Goal: Transaction & Acquisition: Purchase product/service

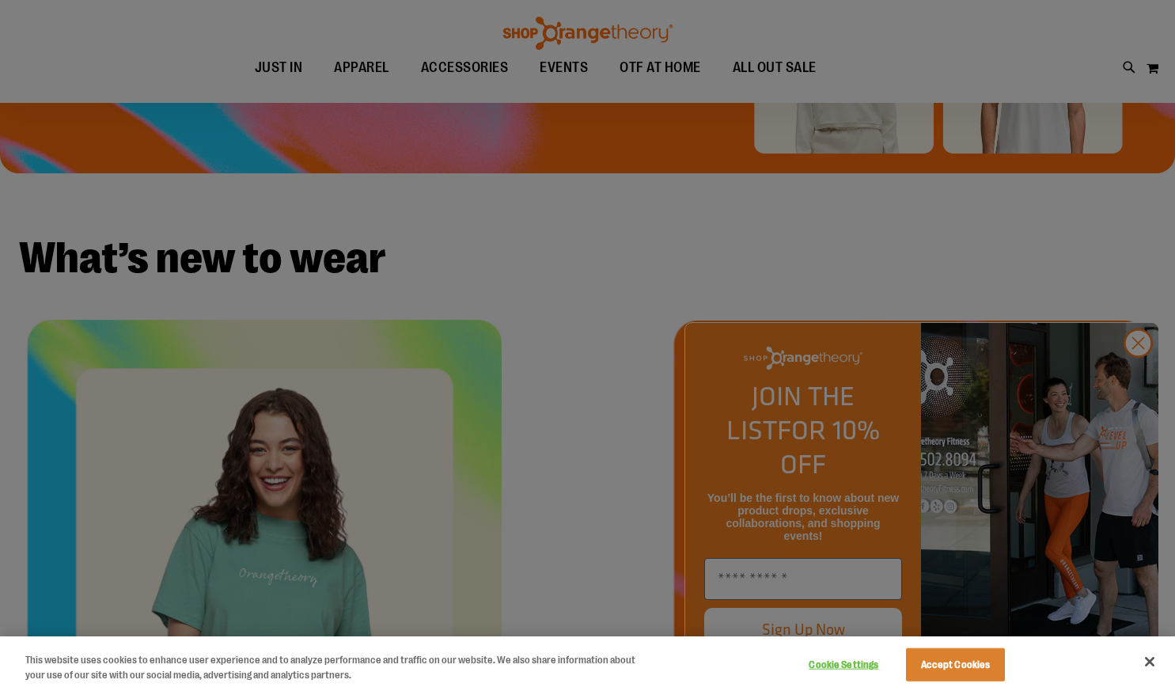
scroll to position [411, 0]
click at [1135, 378] on div at bounding box center [587, 345] width 1175 height 691
click at [1137, 371] on div at bounding box center [587, 345] width 1175 height 691
click at [987, 662] on button "Accept Cookies" at bounding box center [955, 664] width 99 height 33
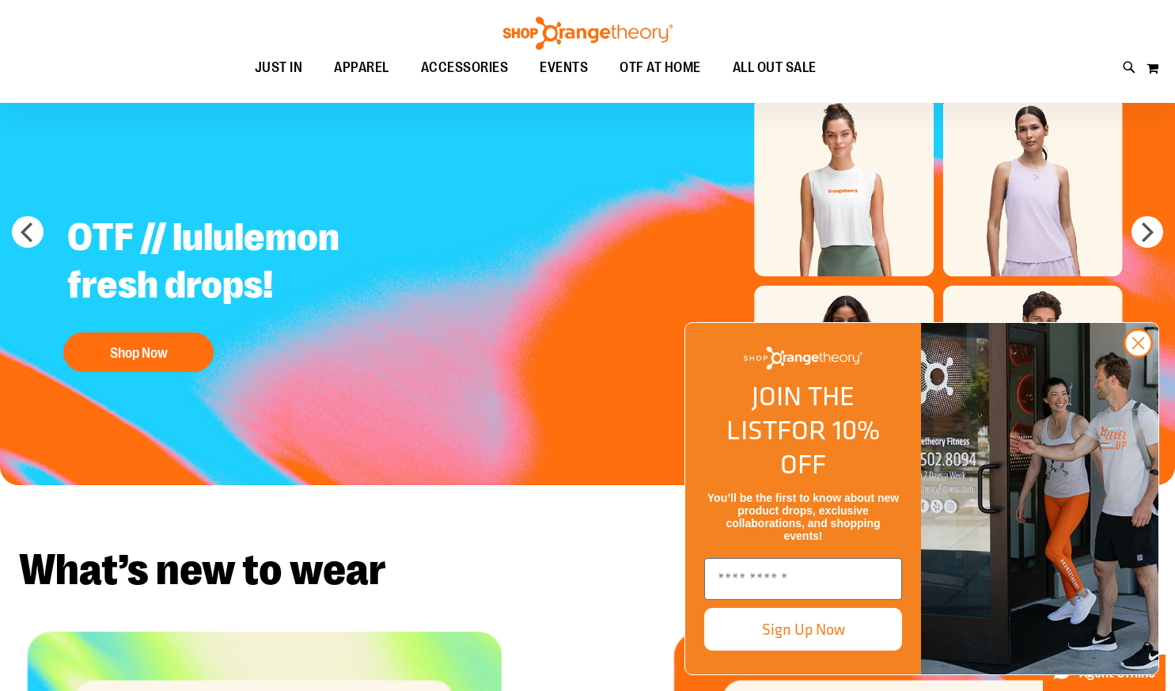
scroll to position [0, 0]
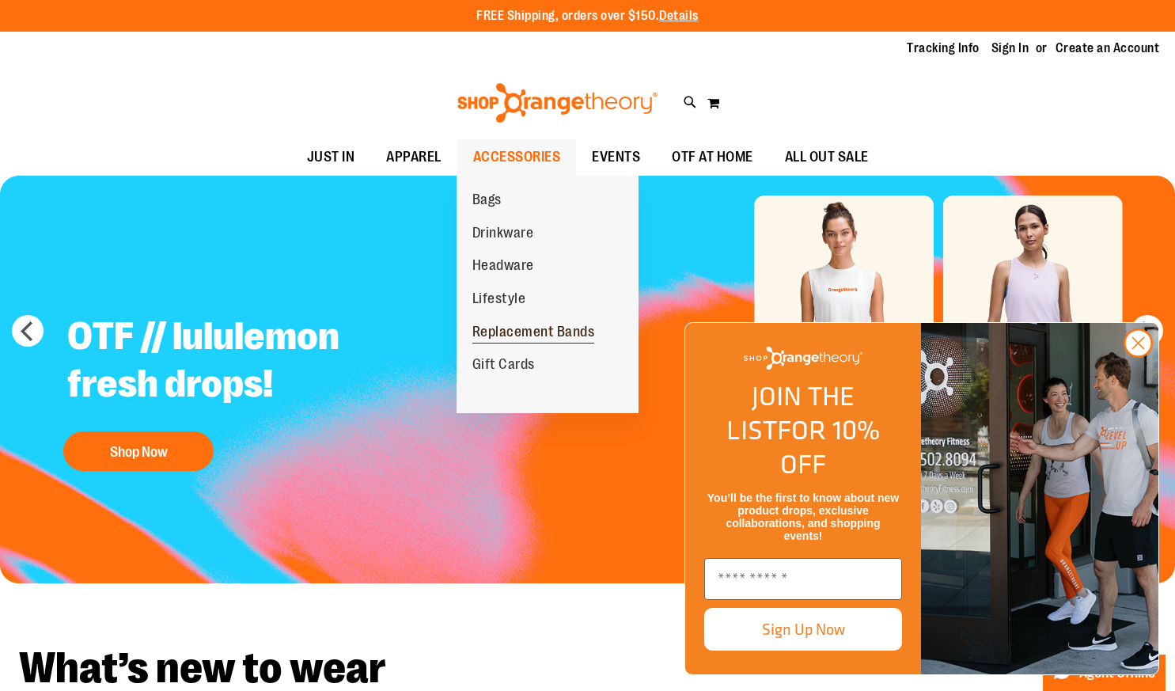
click at [518, 332] on span "Replacement Bands" at bounding box center [533, 334] width 123 height 20
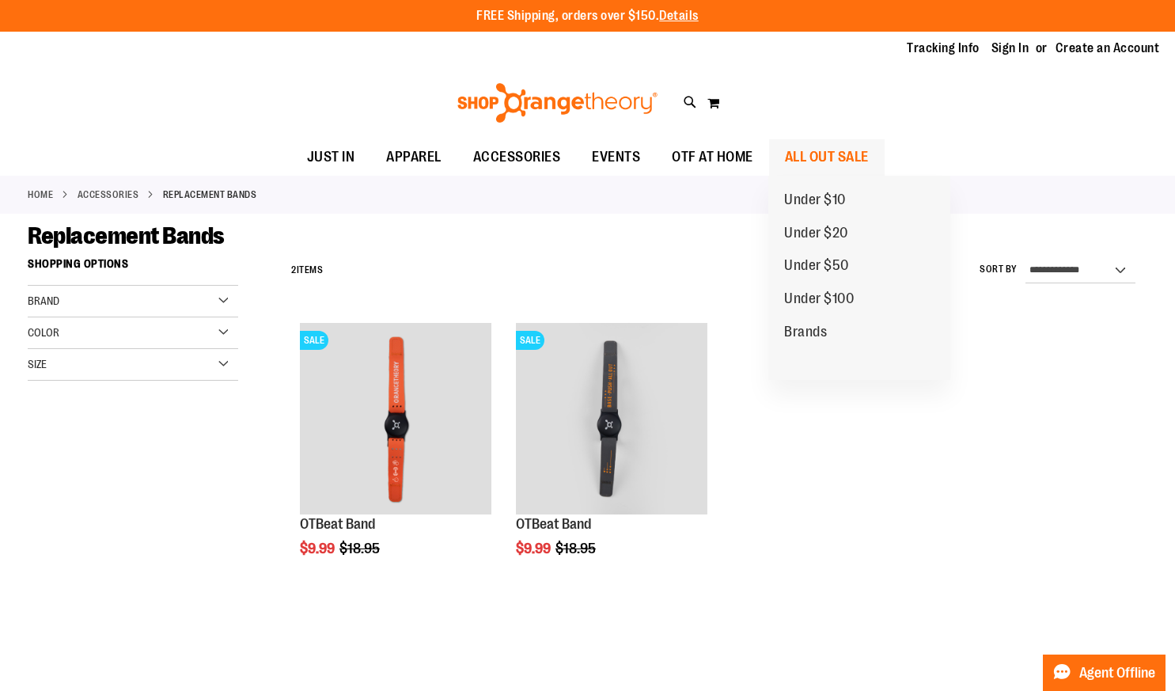
click at [815, 157] on span "ALL OUT SALE" at bounding box center [827, 157] width 84 height 36
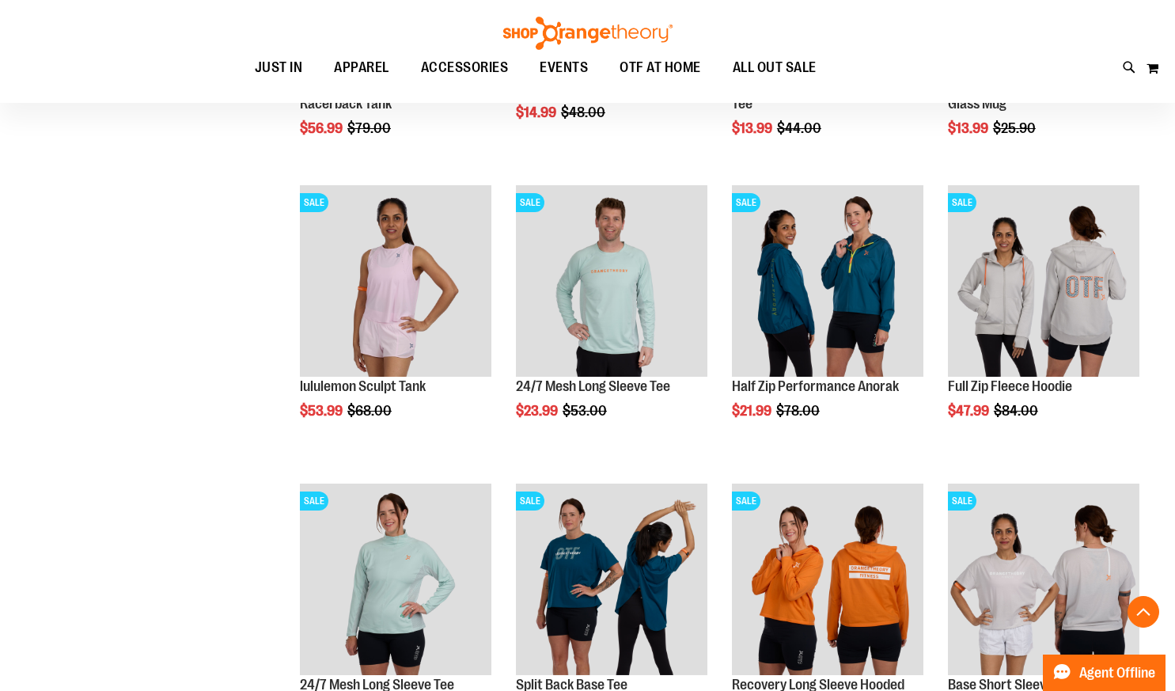
scroll to position [1424, 0]
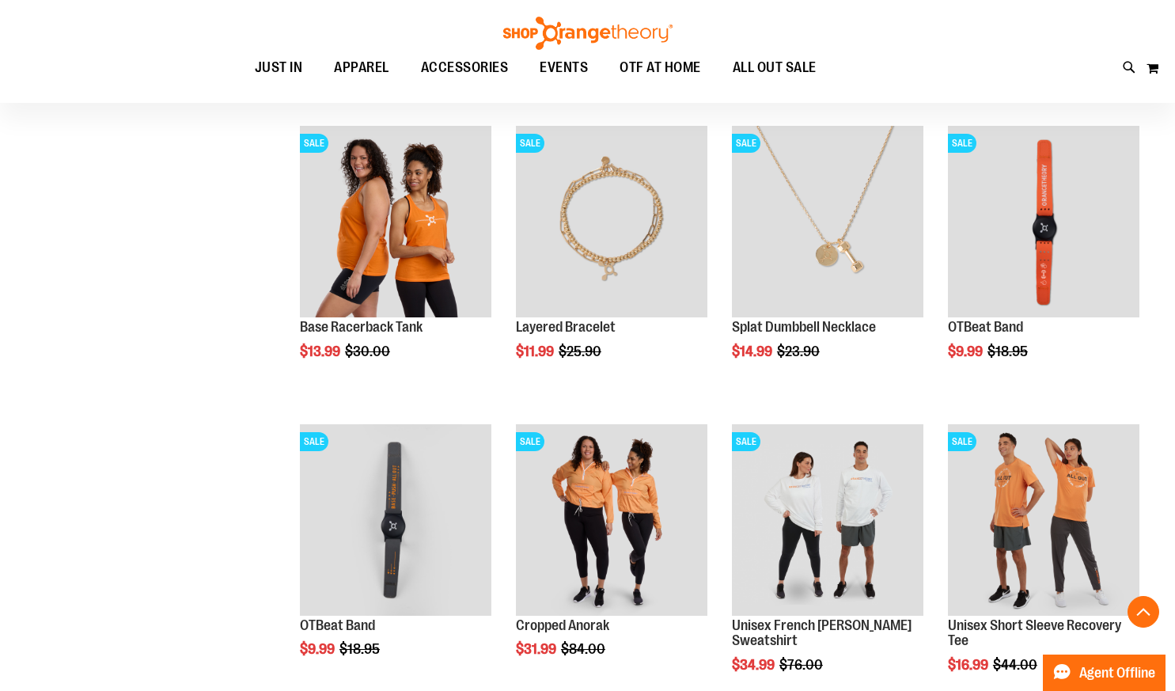
scroll to position [2285, 0]
